Goal: Task Accomplishment & Management: Manage account settings

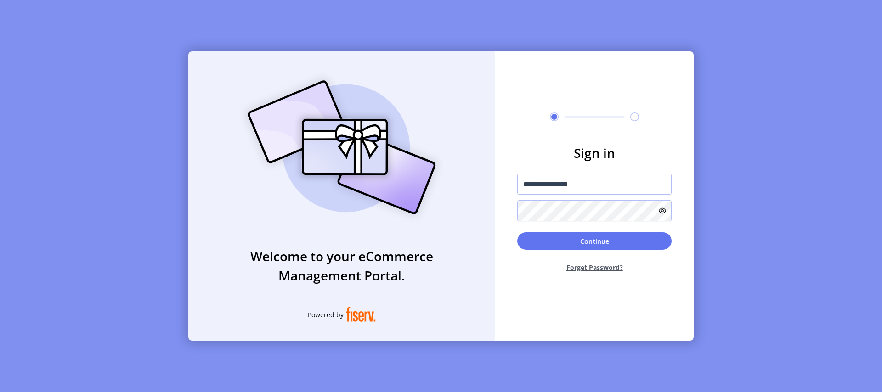
click at [595, 189] on input "**********" at bounding box center [594, 184] width 154 height 21
type input "**********"
click at [609, 239] on button "Continue" at bounding box center [594, 241] width 154 height 17
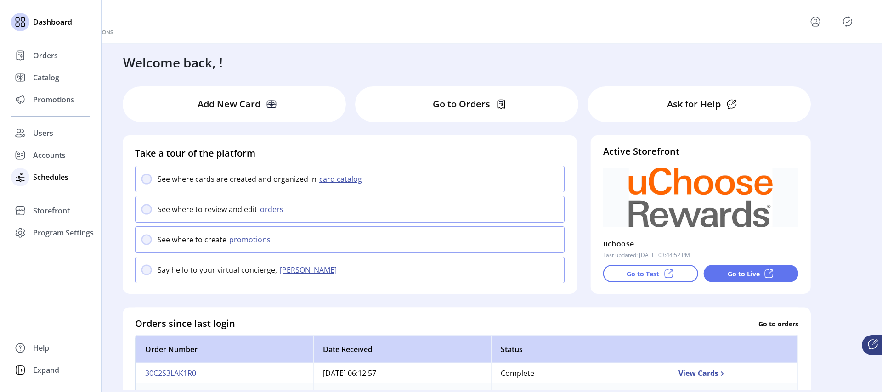
click at [55, 181] on span "Schedules" at bounding box center [50, 177] width 35 height 11
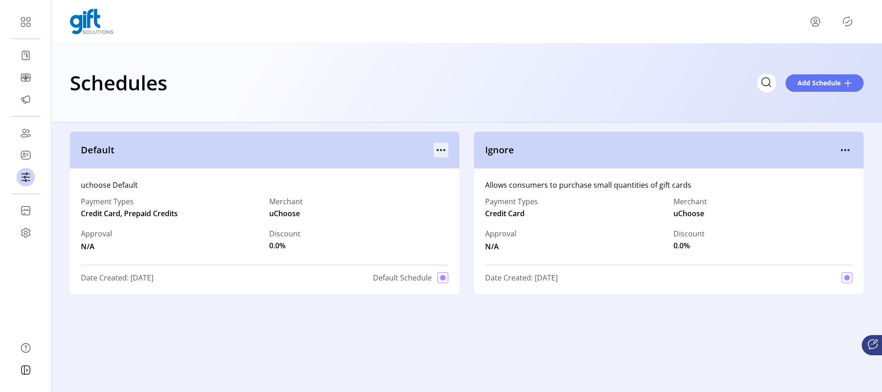
click at [441, 150] on icon "menu" at bounding box center [441, 150] width 1 height 1
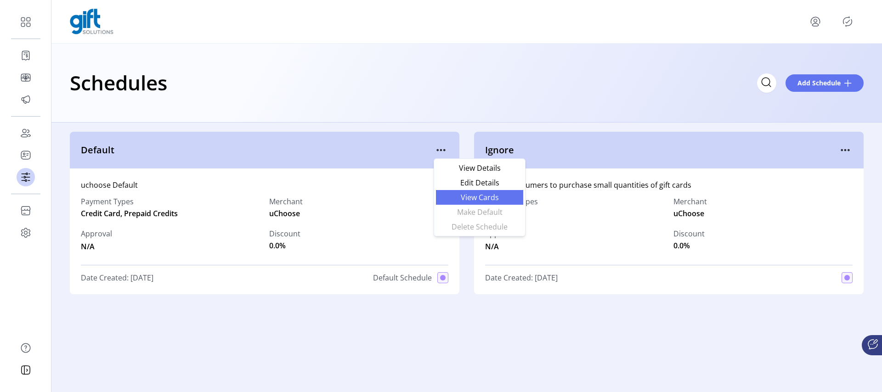
click at [462, 198] on span "View Cards" at bounding box center [480, 197] width 76 height 7
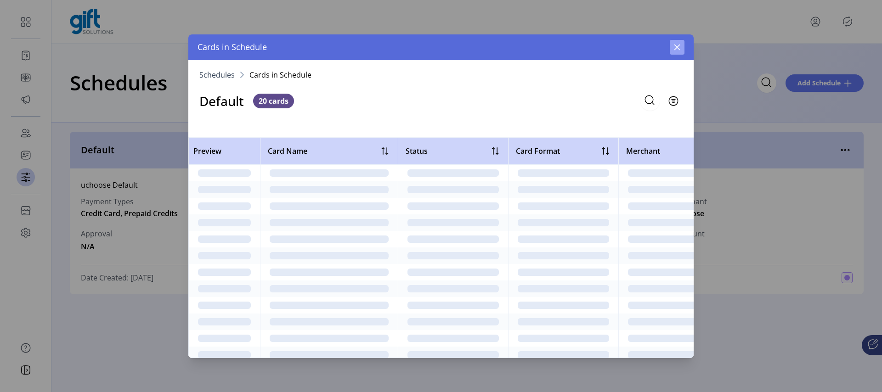
click at [675, 51] on button "button" at bounding box center [677, 47] width 15 height 15
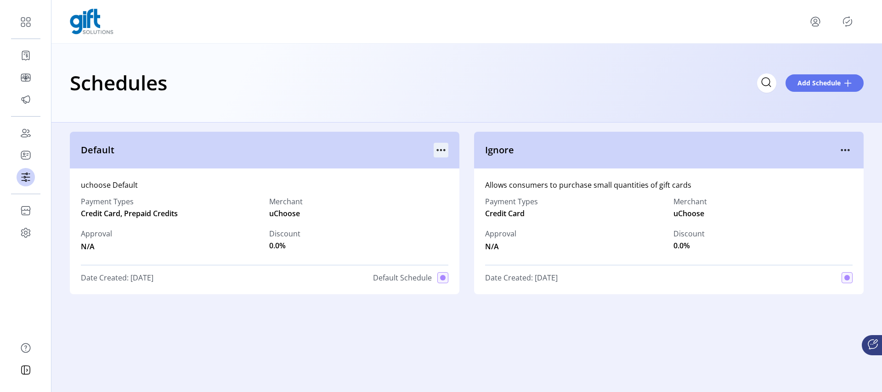
click at [447, 149] on icon "menu" at bounding box center [441, 150] width 15 height 15
click at [463, 161] on link "View Details" at bounding box center [479, 168] width 87 height 15
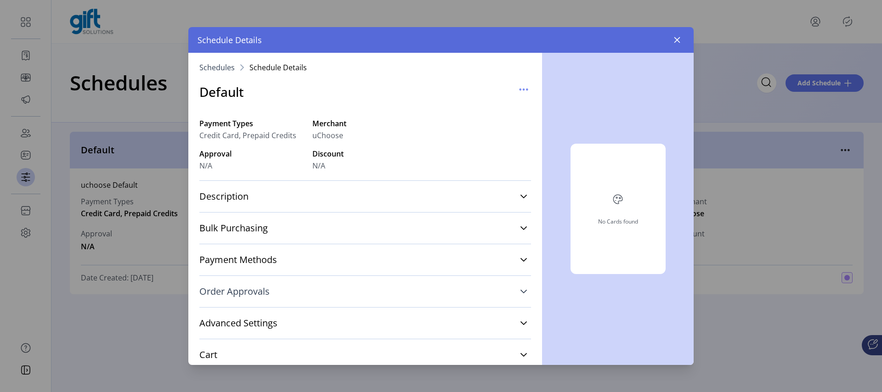
scroll to position [2, 0]
click at [526, 254] on link "Payment Methods" at bounding box center [365, 258] width 332 height 20
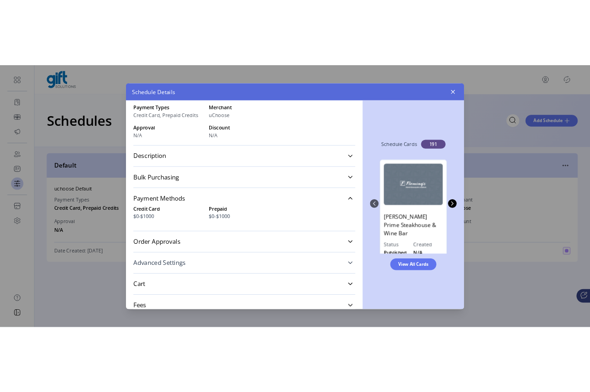
scroll to position [72, 0]
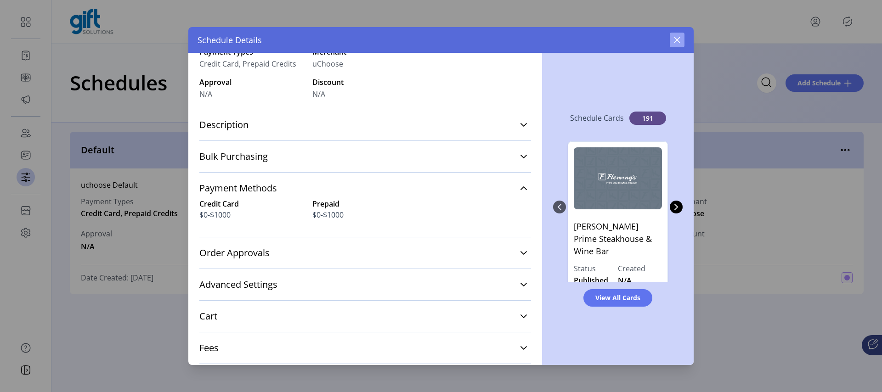
click at [675, 41] on icon "button" at bounding box center [677, 39] width 7 height 7
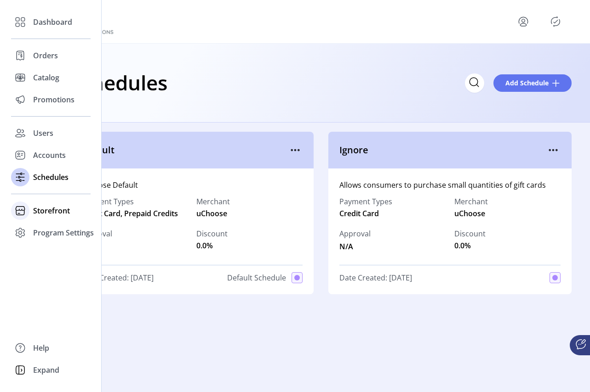
click at [64, 208] on span "Storefront" at bounding box center [51, 210] width 37 height 11
click at [57, 227] on span "Configuration" at bounding box center [57, 229] width 48 height 11
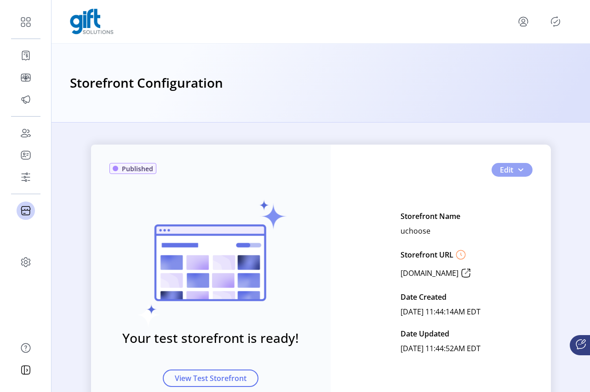
click at [522, 171] on button "Edit" at bounding box center [511, 170] width 41 height 14
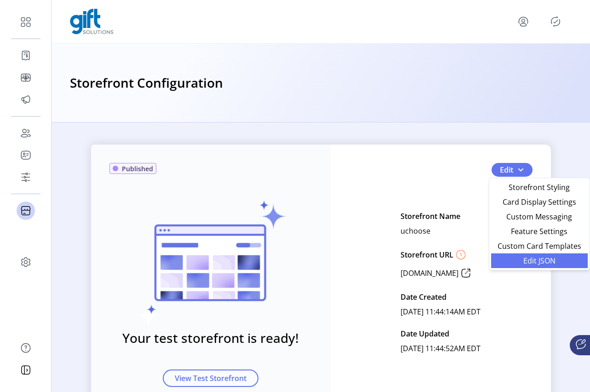
click at [537, 265] on span "Edit JSON" at bounding box center [538, 260] width 85 height 7
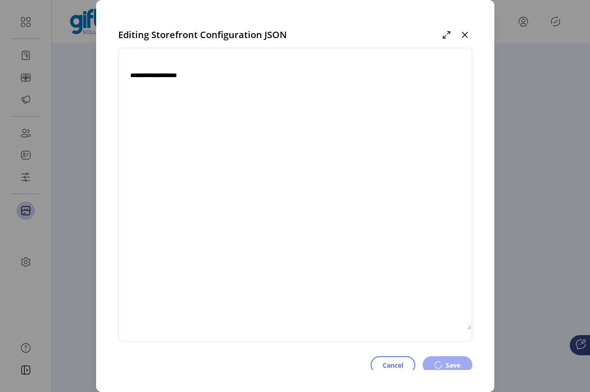
type textarea "**********"
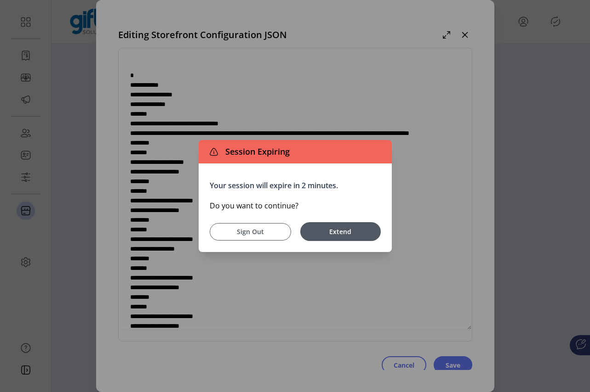
click at [238, 230] on span "Sign Out" at bounding box center [250, 232] width 58 height 10
